Goal: Find specific page/section: Find specific page/section

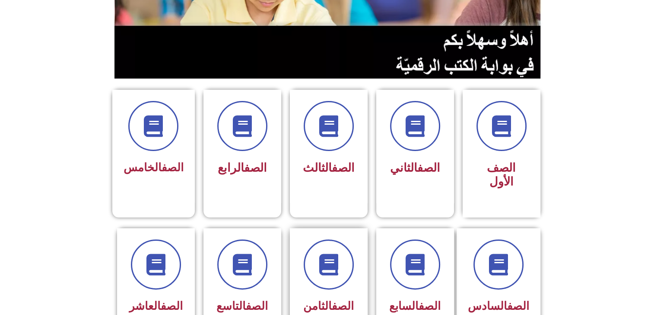
scroll to position [173, 0]
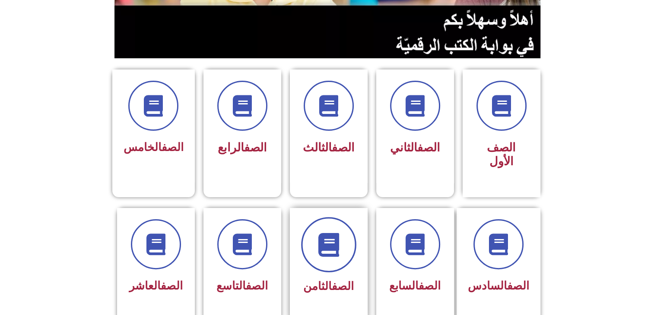
click at [331, 251] on span at bounding box center [328, 244] width 55 height 55
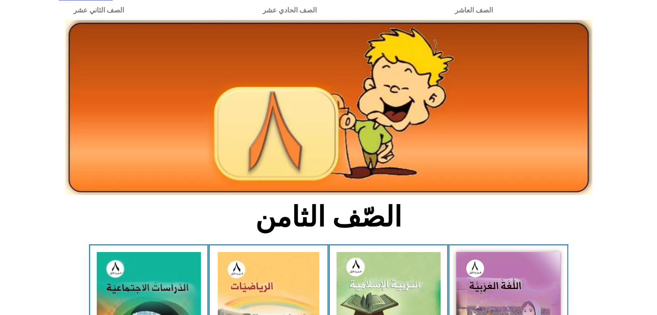
scroll to position [86, 0]
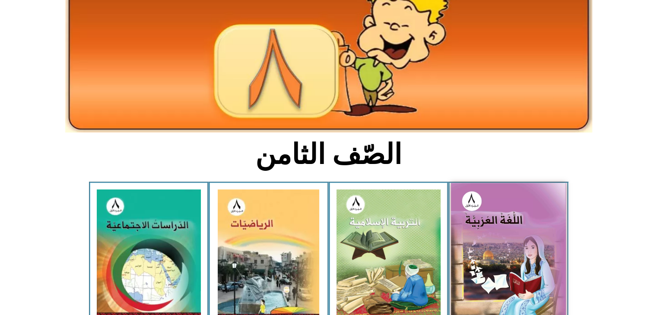
click at [518, 224] on img at bounding box center [508, 253] width 115 height 141
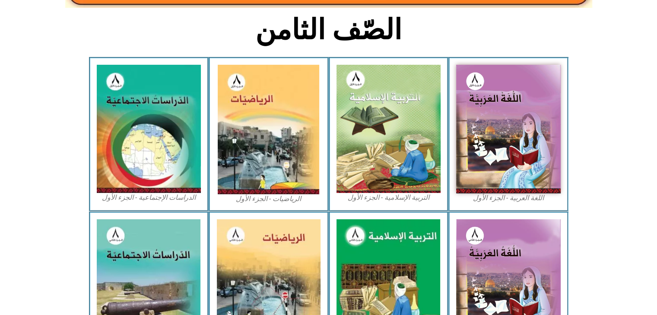
scroll to position [216, 0]
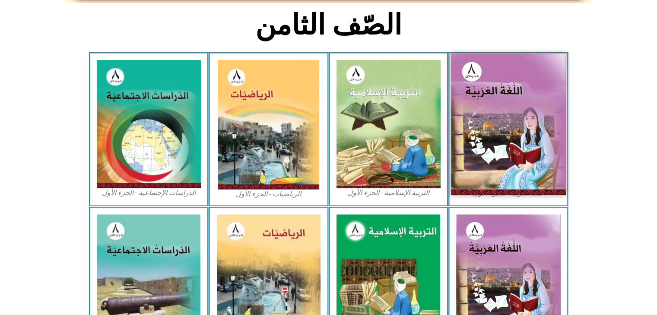
click at [482, 174] on img at bounding box center [508, 124] width 115 height 141
click at [537, 112] on img at bounding box center [508, 124] width 115 height 141
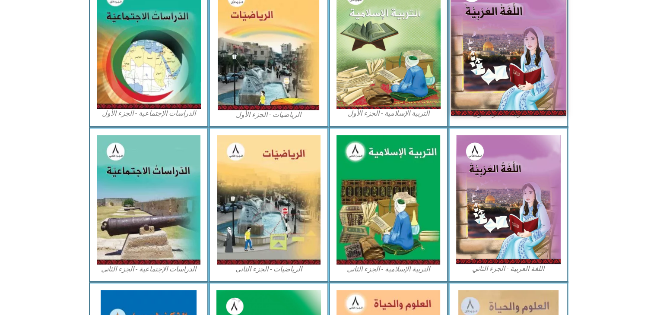
scroll to position [302, 0]
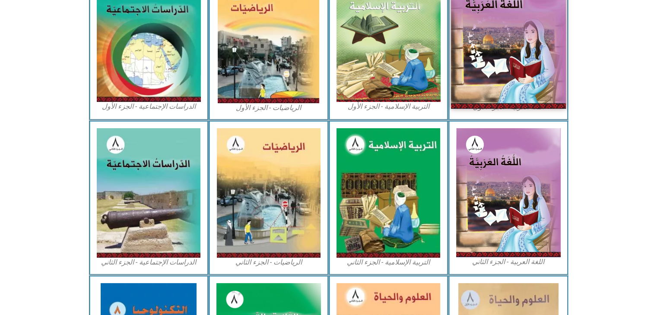
click at [517, 78] on img at bounding box center [508, 37] width 115 height 141
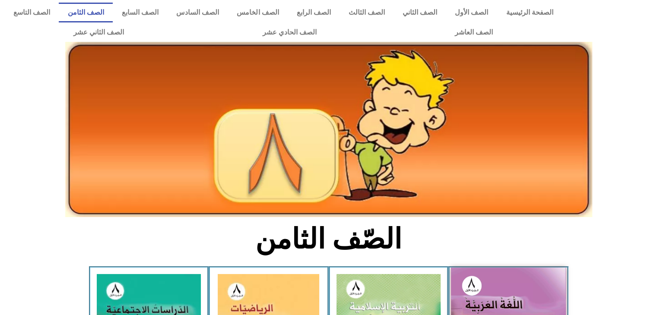
scroll to position [0, 0]
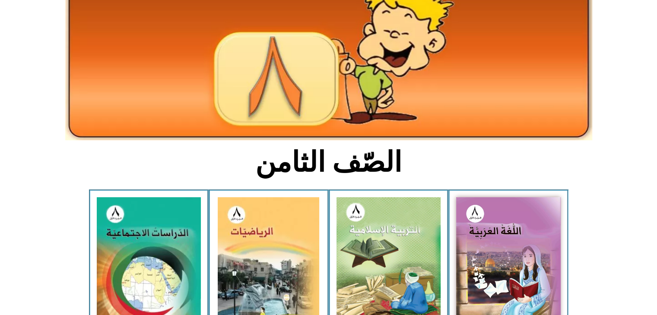
scroll to position [216, 0]
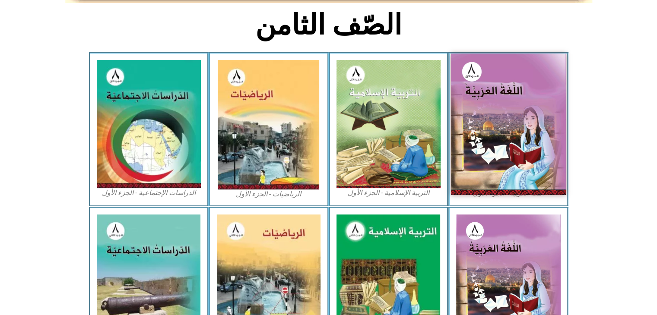
click at [498, 105] on img at bounding box center [508, 124] width 115 height 141
click at [499, 127] on img at bounding box center [508, 124] width 115 height 141
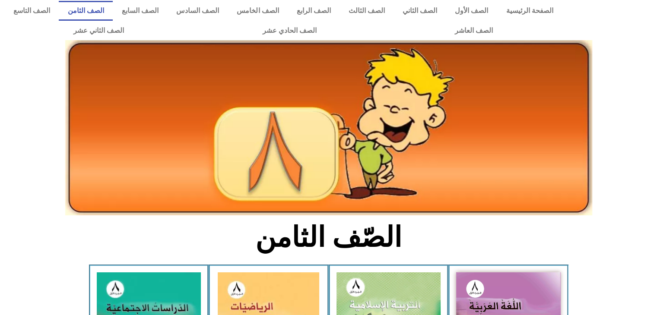
scroll to position [0, 0]
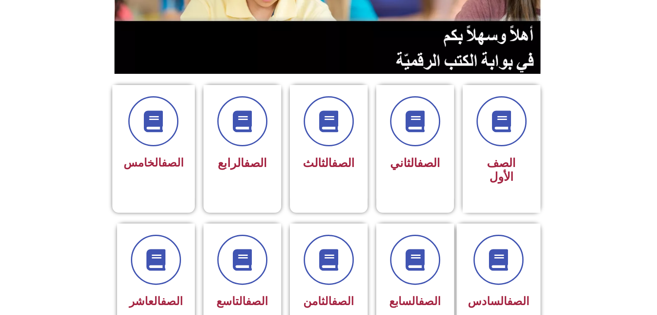
scroll to position [216, 0]
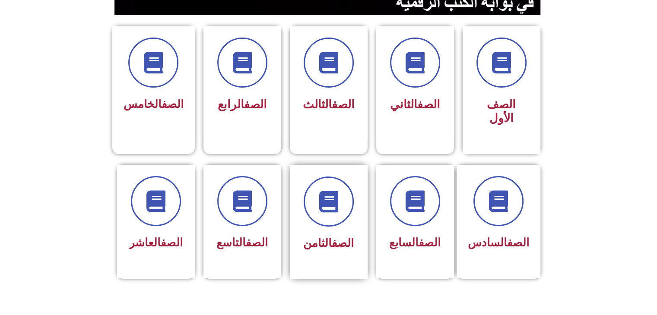
click at [313, 215] on div "الصف الثامن" at bounding box center [328, 216] width 54 height 78
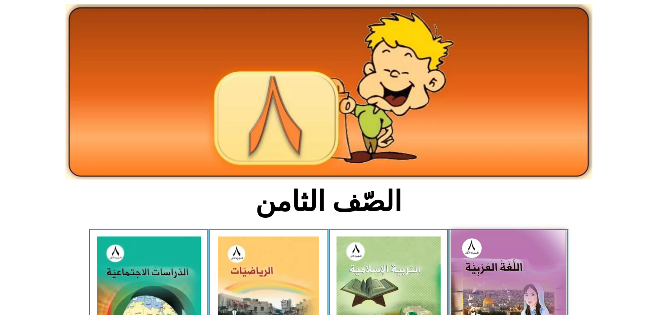
scroll to position [130, 0]
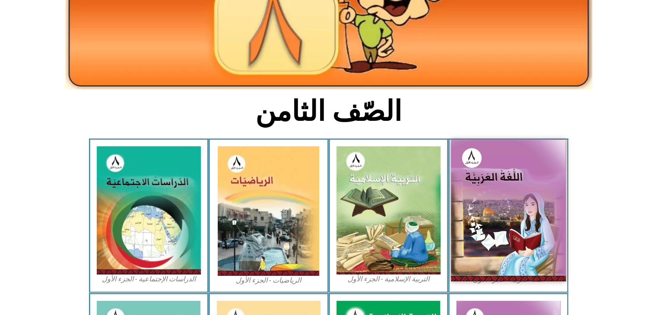
click at [502, 190] on img at bounding box center [508, 210] width 115 height 141
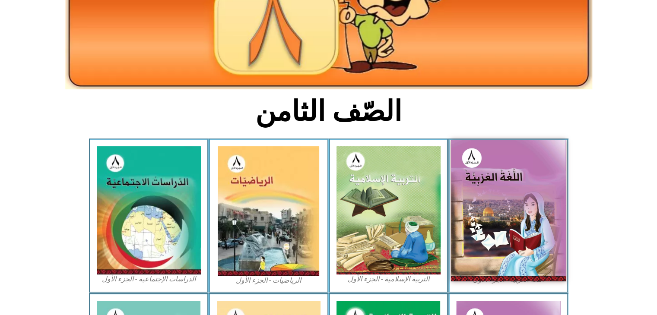
click at [502, 190] on img at bounding box center [508, 210] width 115 height 141
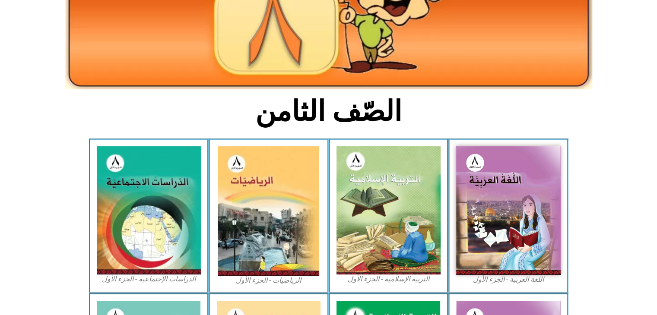
scroll to position [0, 0]
